Goal: Navigation & Orientation: Find specific page/section

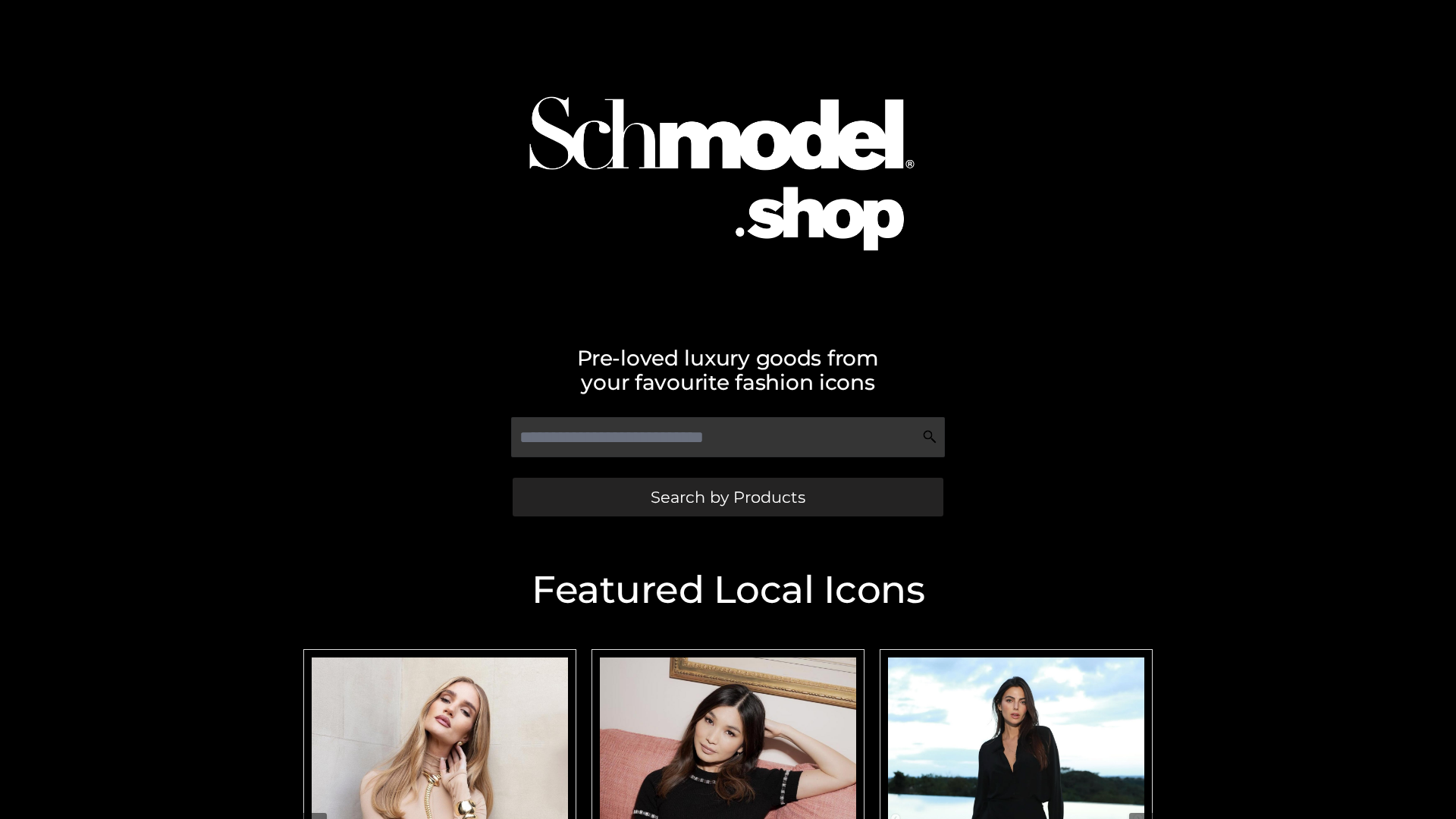
click at [727, 497] on span "Search by Products" at bounding box center [728, 496] width 155 height 16
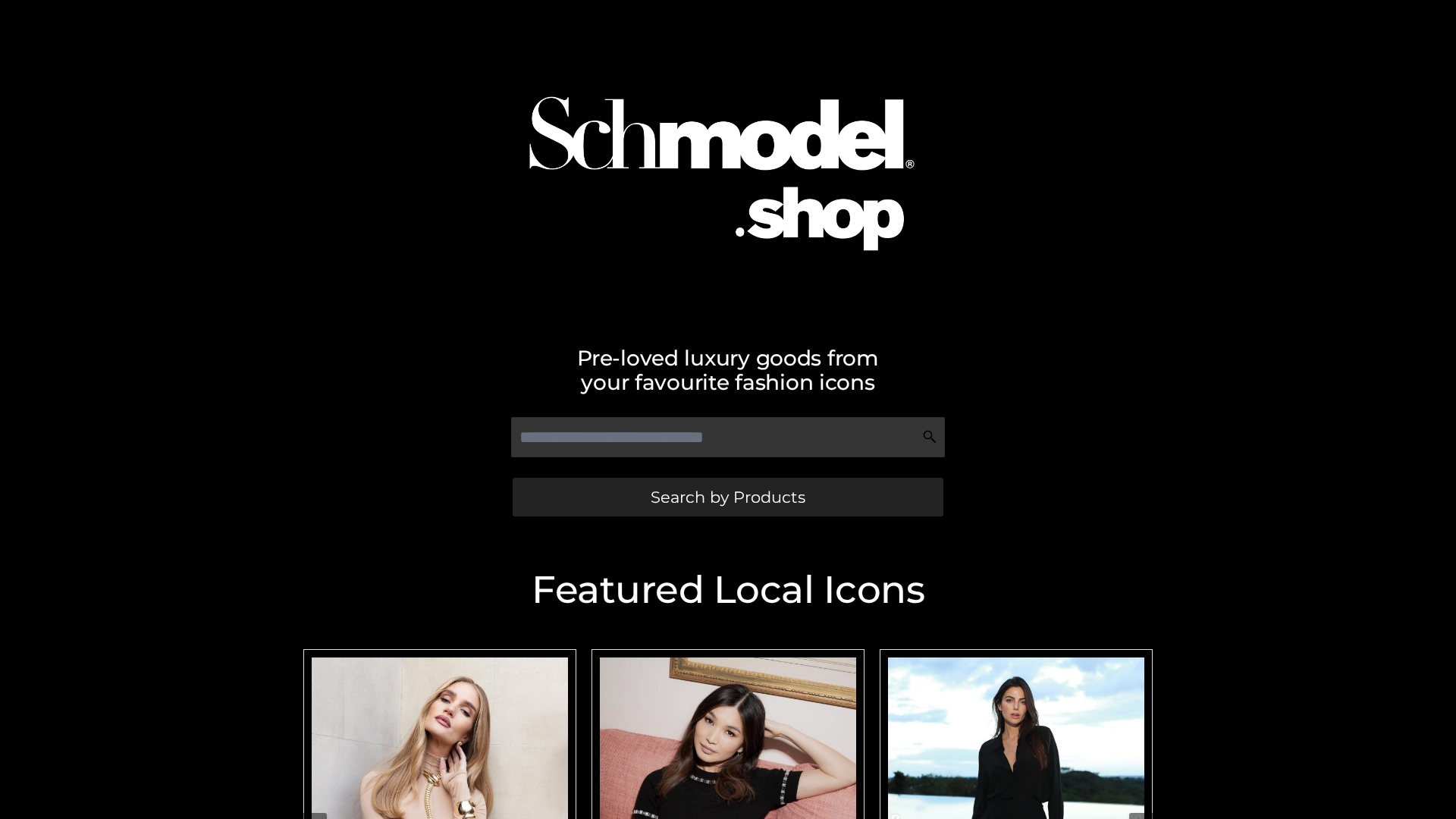
click at [727, 497] on span "Search by Products" at bounding box center [728, 496] width 155 height 16
